Goal: Task Accomplishment & Management: Manage account settings

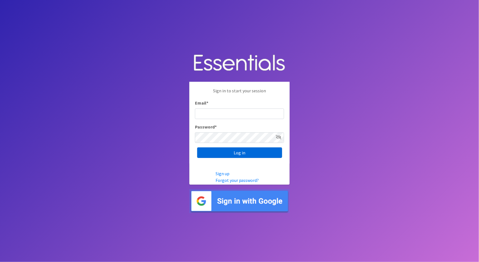
type input "cathy@alohadiaperbank.org"
click at [236, 154] on input "Log in" at bounding box center [239, 153] width 85 height 11
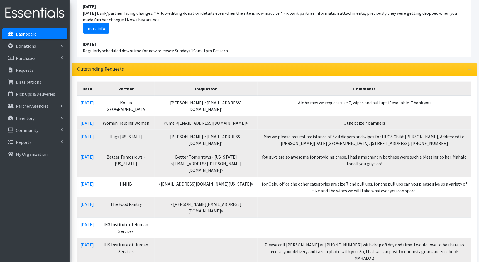
scroll to position [73, 0]
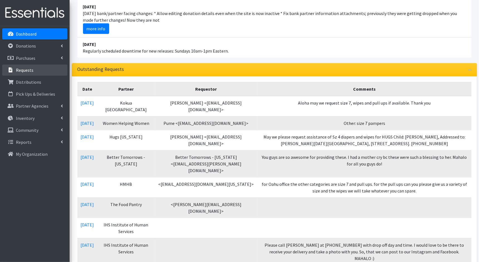
click at [33, 72] on link "Requests" at bounding box center [34, 70] width 65 height 11
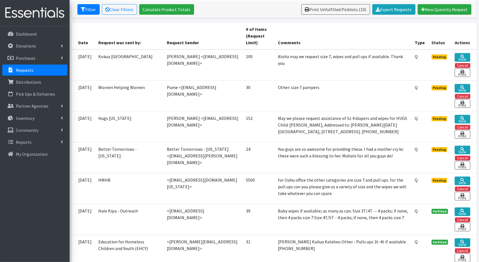
scroll to position [108, 0]
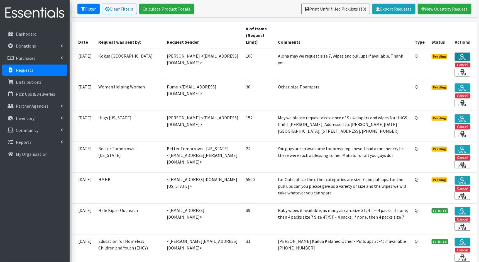
click at [460, 56] on link "View" at bounding box center [462, 57] width 15 height 9
click at [326, 117] on td "May we please request assistance of Sz 4 diapers and wipes for HUGS Child: Nova…" at bounding box center [342, 126] width 137 height 31
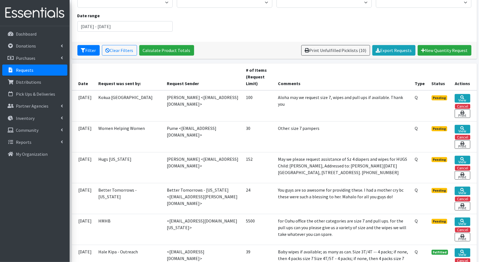
scroll to position [66, 0]
click at [463, 219] on icon at bounding box center [462, 221] width 4 height 4
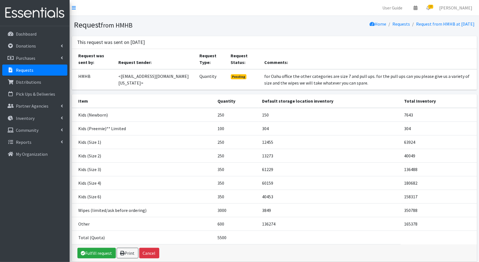
click at [29, 73] on link "Requests" at bounding box center [34, 70] width 65 height 11
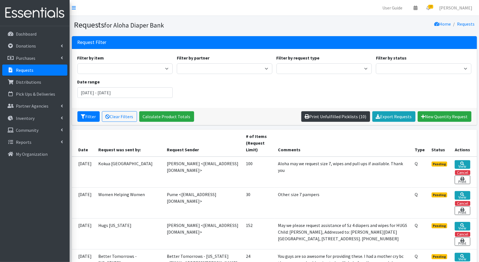
click at [344, 118] on link "Print Unfulfilled Picklists (10)" at bounding box center [335, 116] width 69 height 11
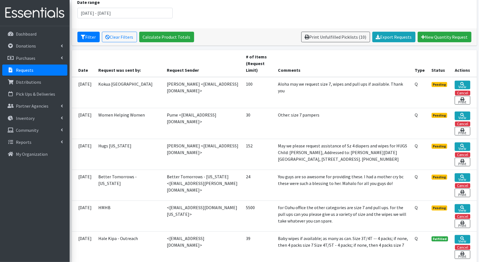
scroll to position [80, 0]
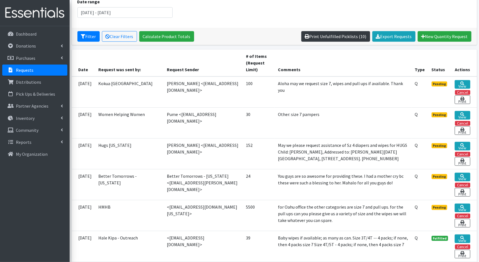
click at [334, 37] on link "Print Unfulfilled Picklists (10)" at bounding box center [335, 36] width 69 height 11
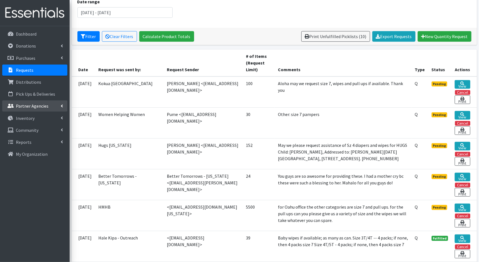
click at [29, 107] on p "Partner Agencies" at bounding box center [32, 106] width 33 height 6
click at [30, 117] on link "All Partners" at bounding box center [34, 118] width 65 height 11
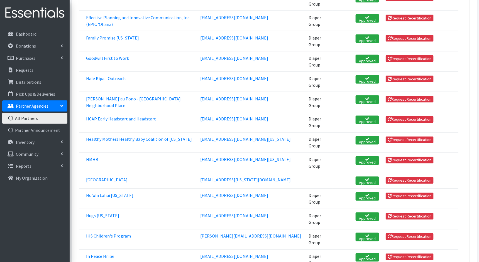
scroll to position [364, 0]
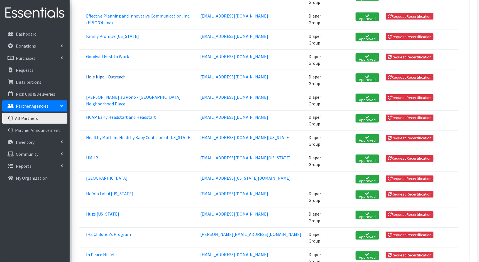
click at [107, 74] on link "Hale Kipa - Outreach" at bounding box center [106, 77] width 40 height 6
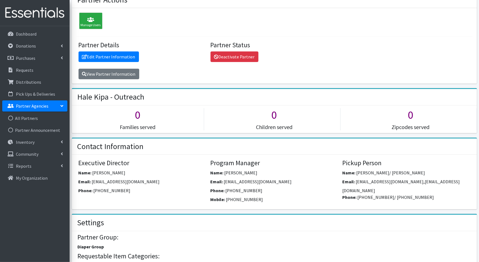
scroll to position [43, 0]
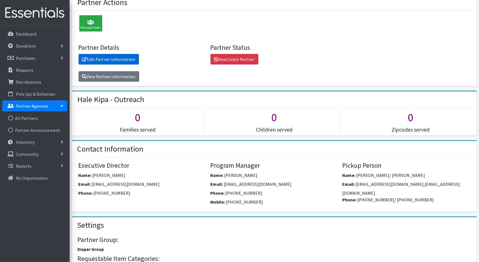
click at [129, 60] on link "Edit Partner Information" at bounding box center [108, 59] width 60 height 11
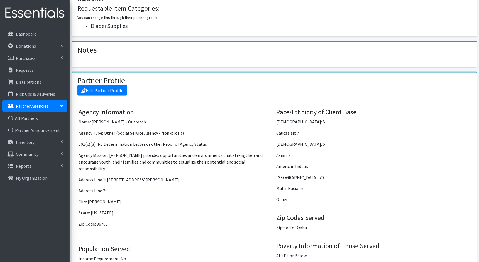
scroll to position [295, 0]
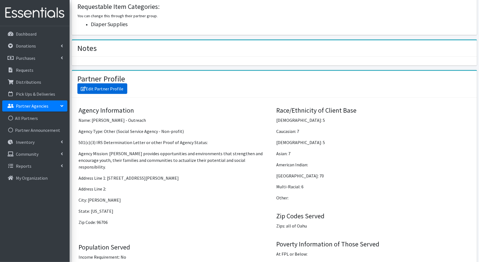
click at [105, 89] on link "Edit Partner Profile" at bounding box center [102, 89] width 50 height 11
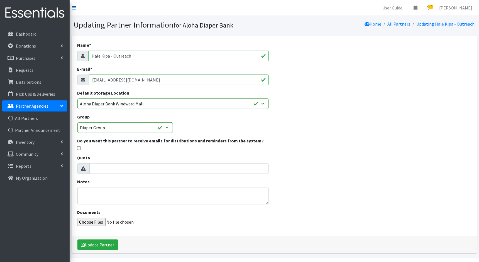
click at [73, 8] on icon at bounding box center [74, 8] width 4 height 4
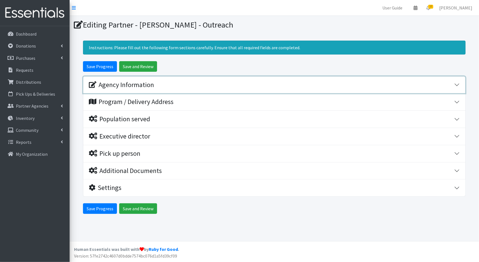
click at [191, 89] on button "Agency Information" at bounding box center [274, 85] width 382 height 17
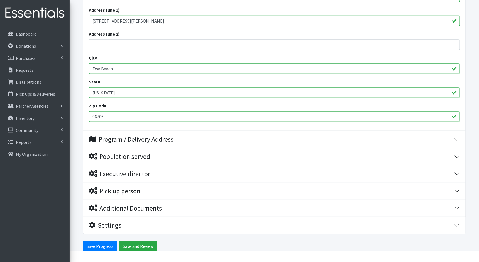
scroll to position [231, 0]
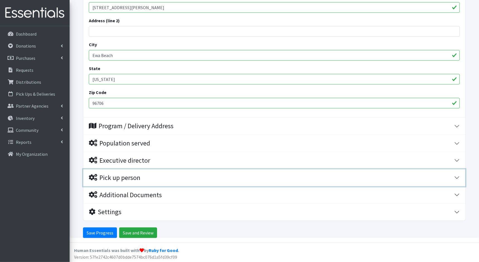
click at [202, 174] on div "Pick up person" at bounding box center [271, 178] width 365 height 8
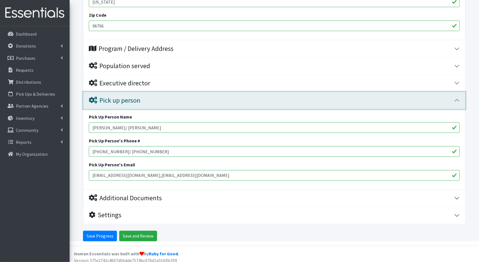
scroll to position [311, 0]
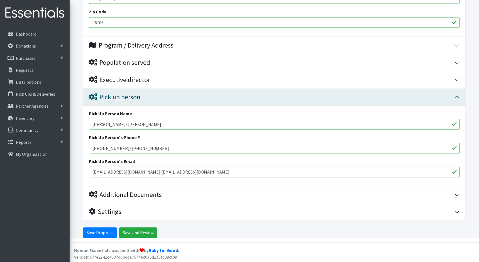
drag, startPoint x: 116, startPoint y: 122, endPoint x: 88, endPoint y: 122, distance: 27.8
click at [88, 122] on div "Pick Up Person Name [PERSON_NAME]/ [PERSON_NAME] Pick Up Person's Phone # [PHON…" at bounding box center [274, 146] width 382 height 81
type input "[PERSON_NAME]"
drag, startPoint x: 119, startPoint y: 146, endPoint x: 89, endPoint y: 144, distance: 30.7
click at [89, 145] on input "808-358-9473/ 808-501-4025" at bounding box center [274, 148] width 371 height 11
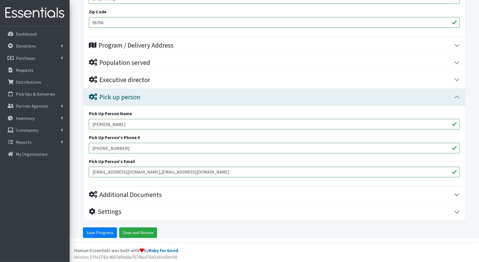
type input "[PHONE_NUMBER]"
drag, startPoint x: 135, startPoint y: 173, endPoint x: 86, endPoint y: 167, distance: 49.0
click at [87, 170] on div "Pick Up Person Name Phil Humphrey Pick Up Person's Phone # 808-501-4025 Pick Up…" at bounding box center [274, 146] width 382 height 81
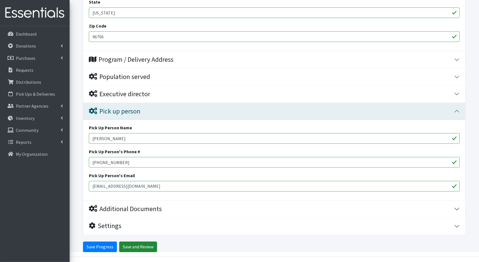
type input "[EMAIL_ADDRESS][DOMAIN_NAME]"
click at [127, 245] on input "Save and Review" at bounding box center [138, 247] width 38 height 11
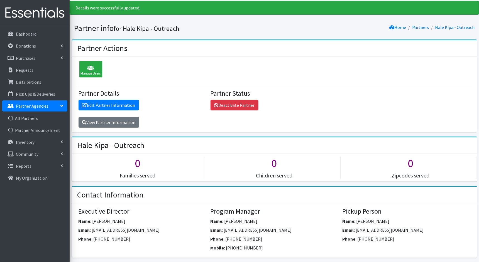
scroll to position [15, 0]
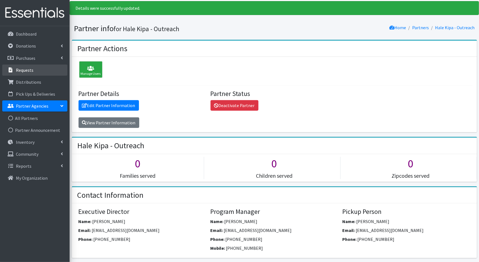
click at [26, 72] on p "Requests" at bounding box center [25, 70] width 18 height 6
